Goal: Find specific page/section: Find specific page/section

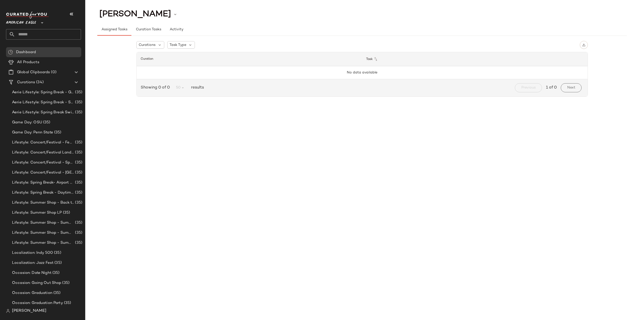
click at [45, 21] on icon at bounding box center [42, 23] width 6 height 6
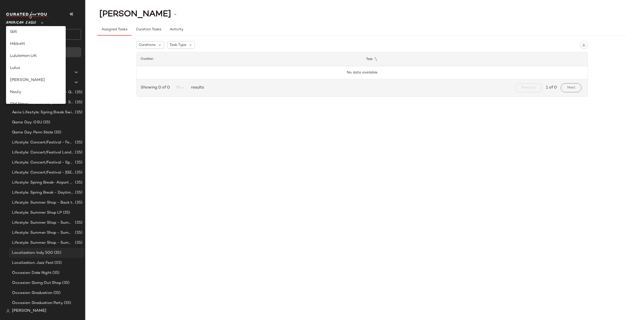
scroll to position [180, 0]
click at [25, 311] on span "[PERSON_NAME]" at bounding box center [29, 311] width 34 height 6
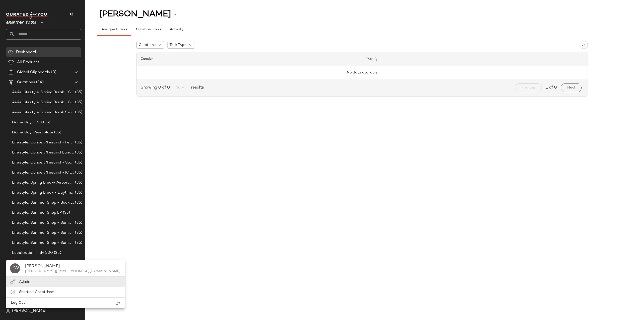
click at [29, 283] on span "Admin" at bounding box center [24, 282] width 11 height 4
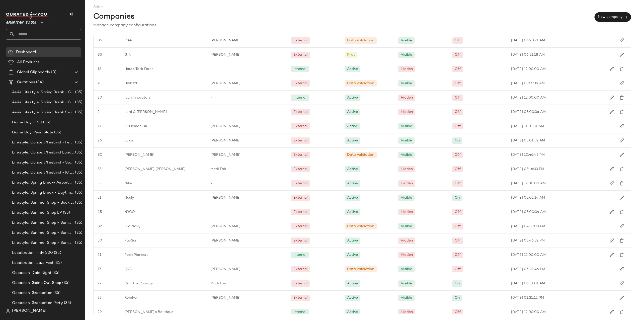
scroll to position [464, 0]
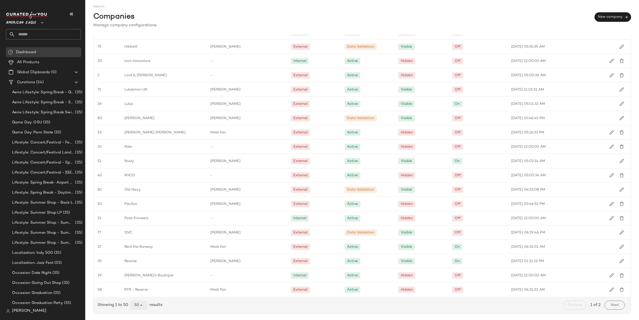
click at [135, 305] on span "50" at bounding box center [138, 305] width 9 height 5
click at [139, 295] on div "All" at bounding box center [139, 292] width 10 height 6
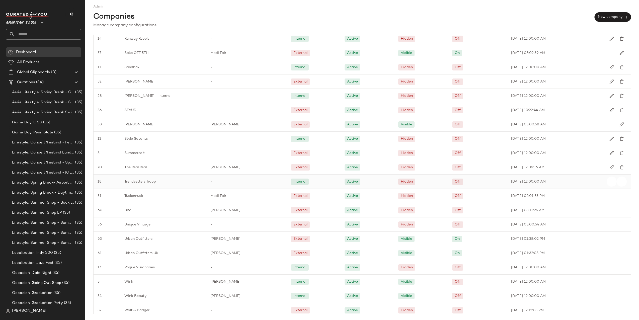
scroll to position [807, 0]
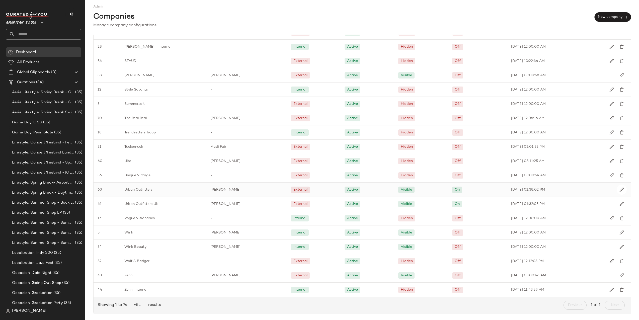
click at [157, 190] on div "Urban Outfitters" at bounding box center [163, 189] width 86 height 14
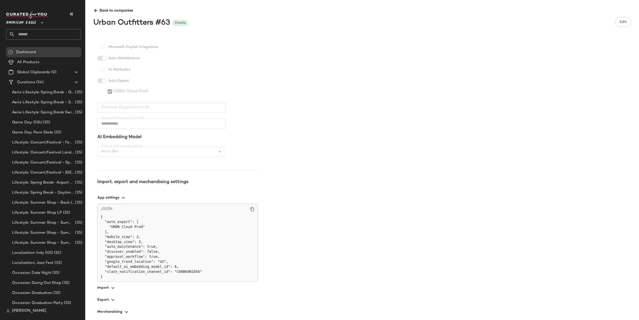
scroll to position [89, 0]
click at [116, 286] on span "button" at bounding box center [177, 286] width 160 height 12
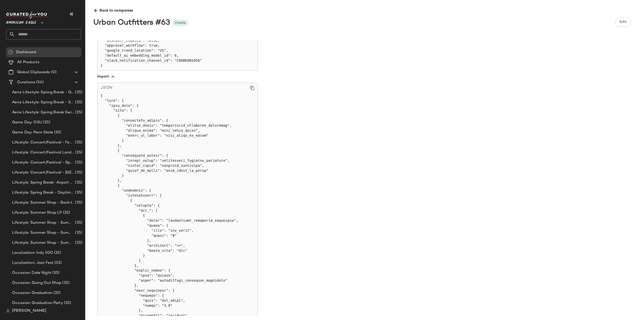
scroll to position [359, 0]
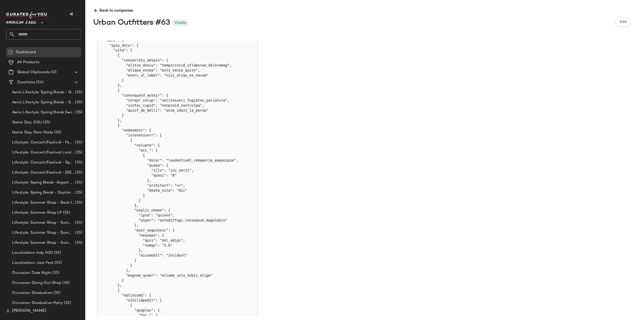
click at [354, 22] on div "Urban Outfitters #63 Visible Edit" at bounding box center [361, 21] width 537 height 13
